Goal: Complete application form: Complete application form

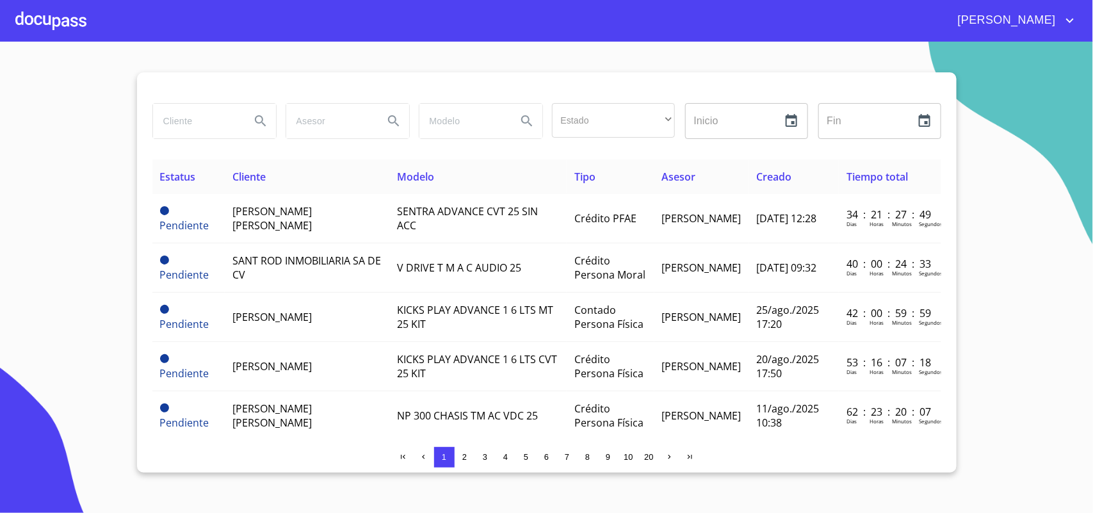
click at [20, 17] on div at bounding box center [50, 20] width 71 height 41
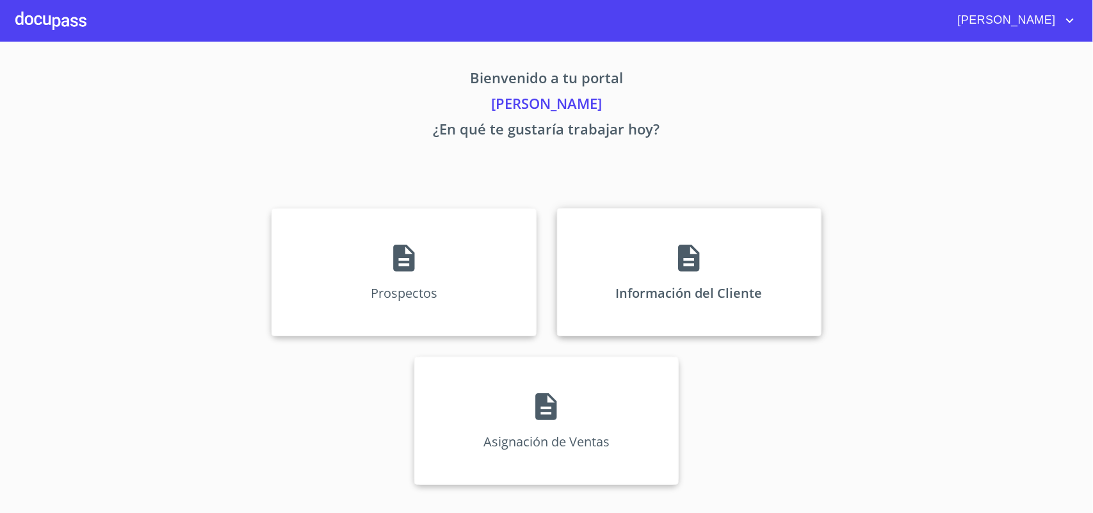
click at [640, 254] on div "Información del Cliente" at bounding box center [689, 272] width 264 height 128
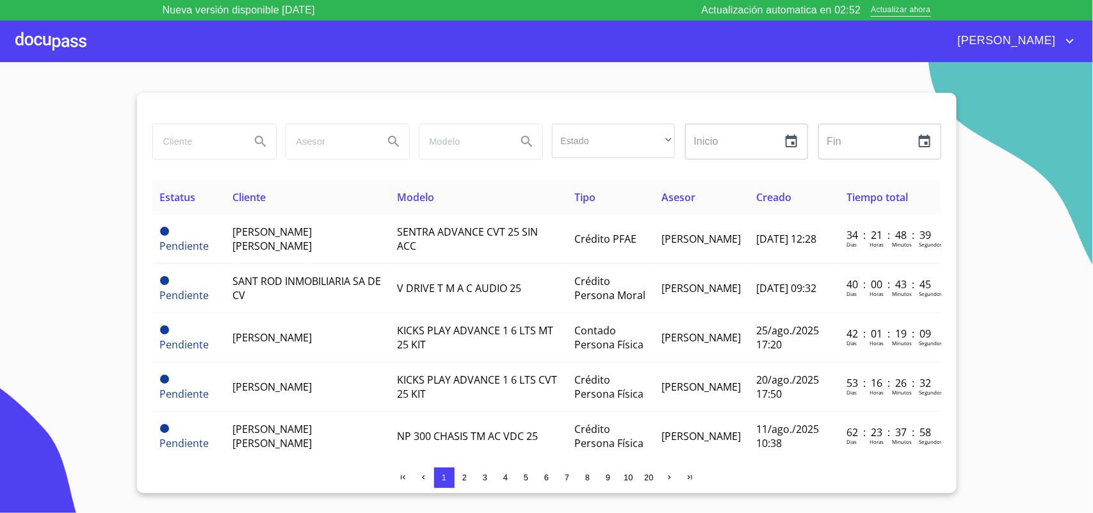
click at [211, 149] on input "search" at bounding box center [196, 141] width 87 height 35
type input "[PERSON_NAME]"
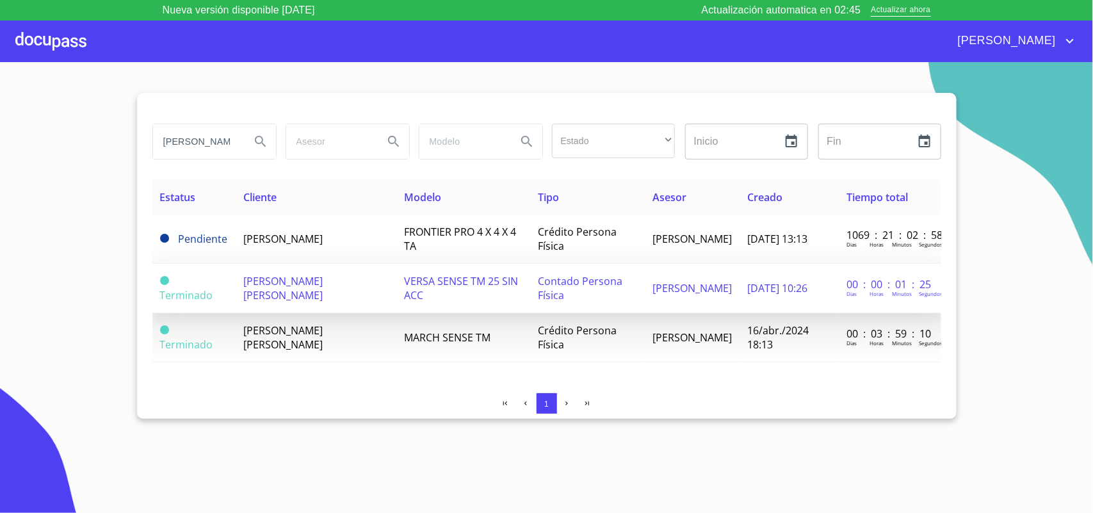
click at [323, 284] on span "[PERSON_NAME] [PERSON_NAME]" at bounding box center [282, 288] width 79 height 28
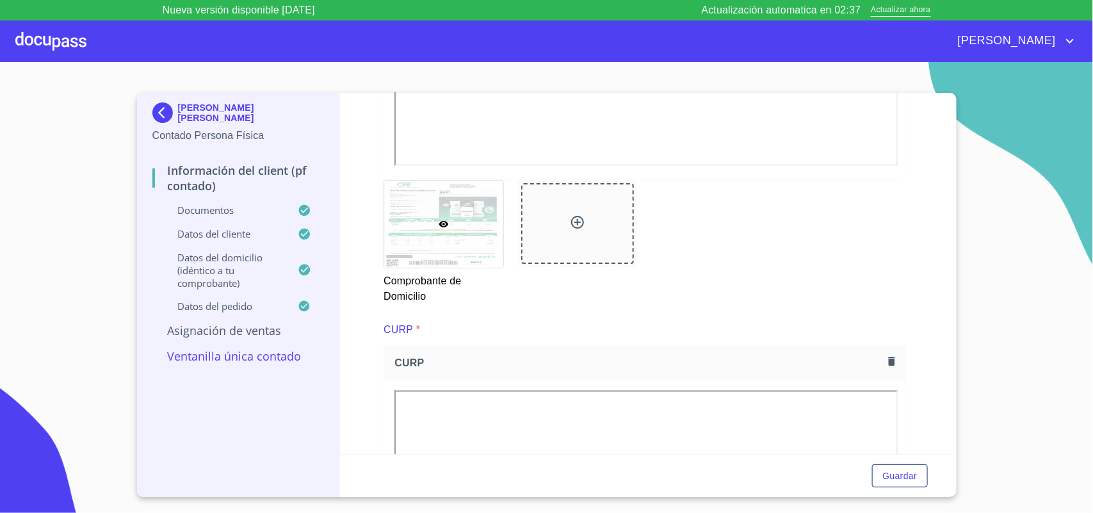
scroll to position [640, 0]
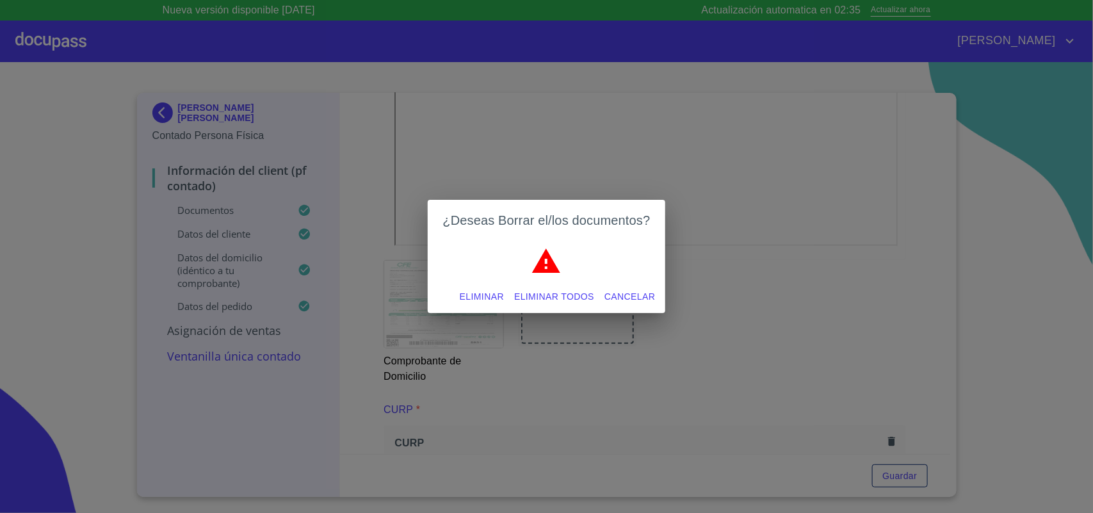
click at [590, 296] on span "Eliminar todos" at bounding box center [554, 297] width 80 height 16
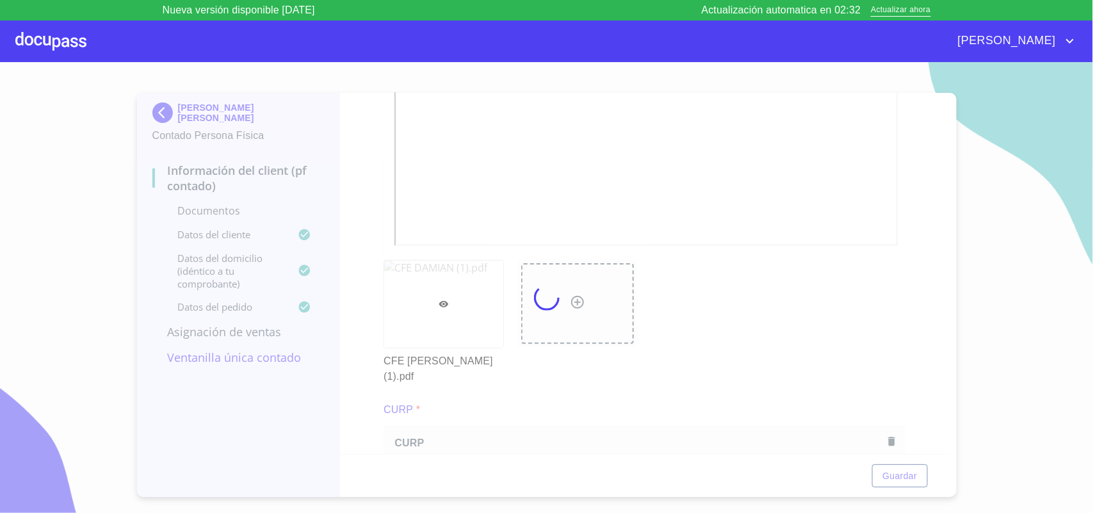
click at [680, 92] on div at bounding box center [546, 297] width 1093 height 471
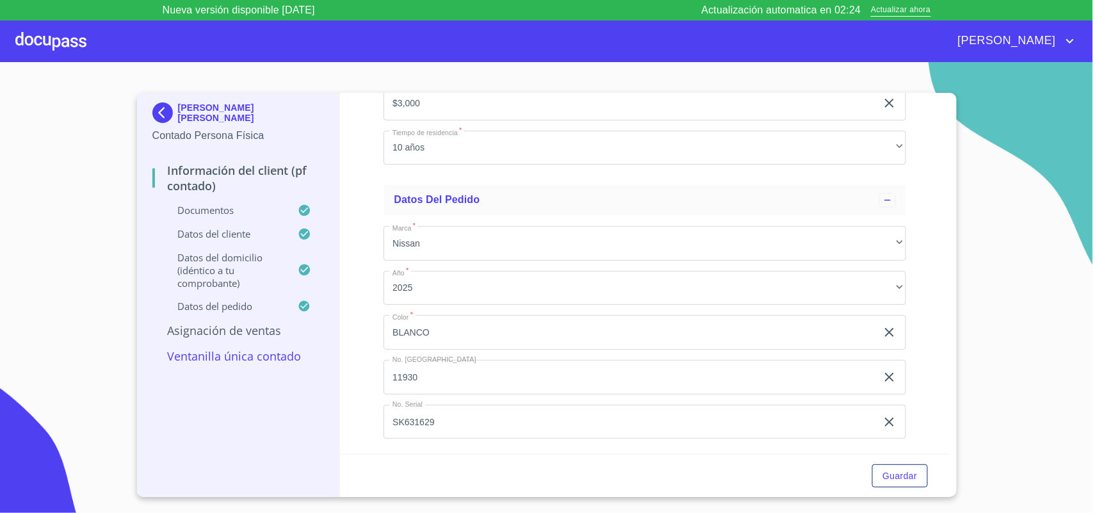
scroll to position [3420, 0]
click at [906, 478] on span "Guardar" at bounding box center [899, 476] width 35 height 16
